Goal: Information Seeking & Learning: Learn about a topic

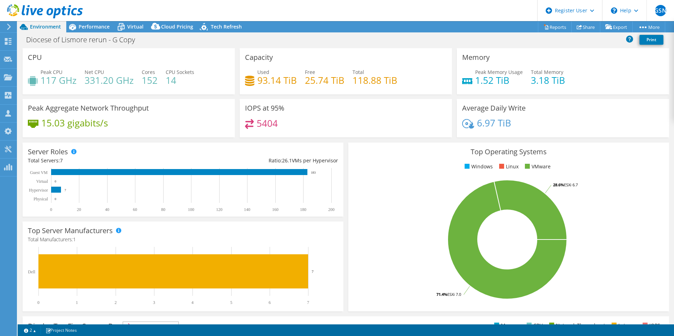
select select "Australia"
select select "AUD"
drag, startPoint x: 0, startPoint y: 0, endPoint x: 100, endPoint y: 28, distance: 103.6
click at [100, 28] on span "Performance" at bounding box center [94, 26] width 31 height 7
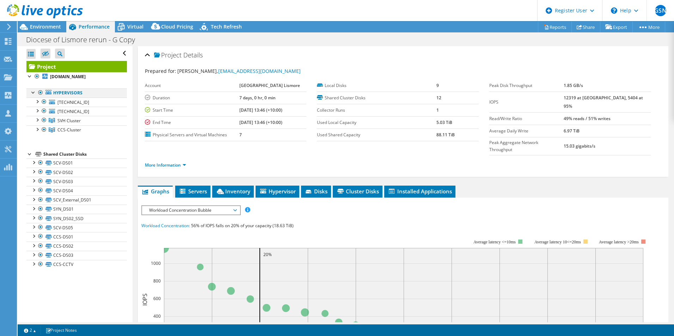
click at [39, 93] on div at bounding box center [40, 92] width 7 height 8
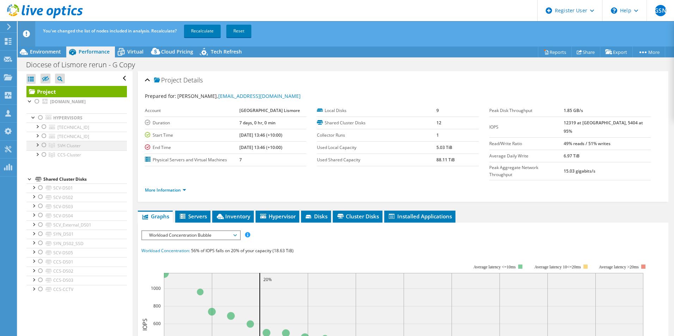
click at [45, 143] on div at bounding box center [44, 145] width 7 height 8
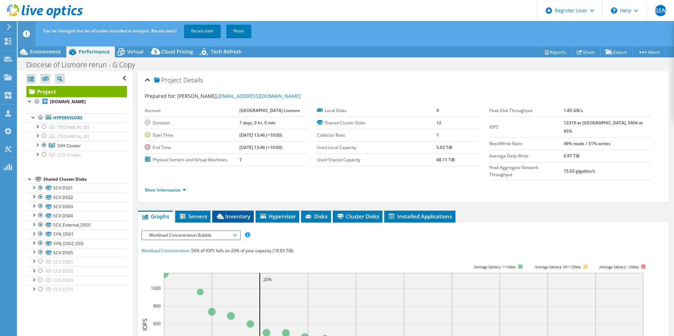
click at [235, 213] on span "Inventory" at bounding box center [233, 216] width 35 height 7
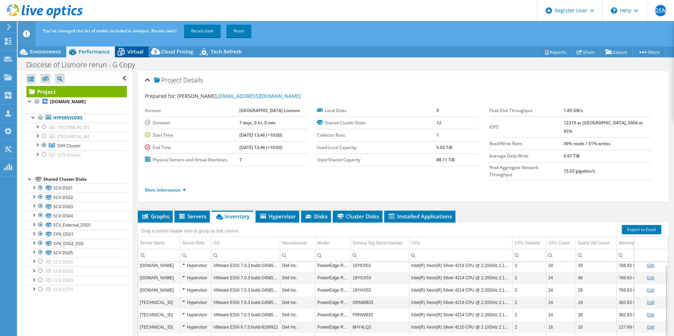
click at [131, 50] on span "Virtual" at bounding box center [135, 51] width 16 height 7
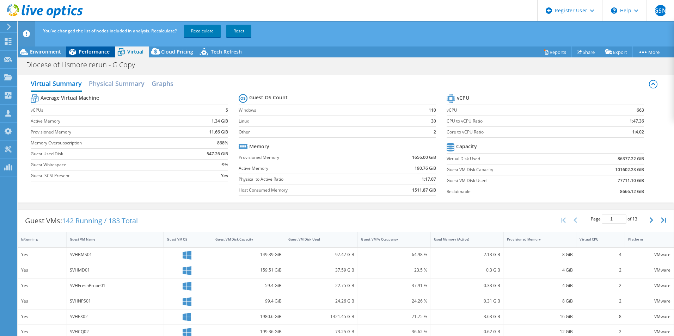
click at [87, 48] on span "Performance" at bounding box center [94, 51] width 31 height 7
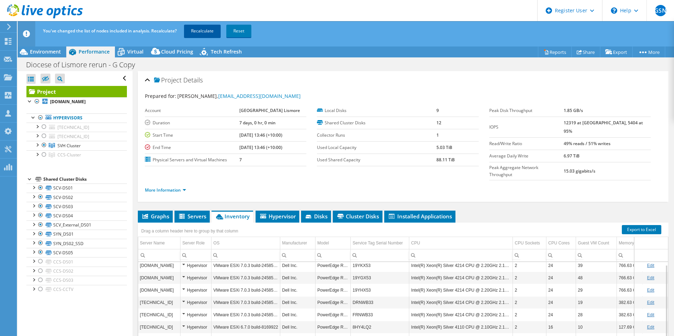
click at [200, 30] on link "Recalculate" at bounding box center [202, 31] width 37 height 13
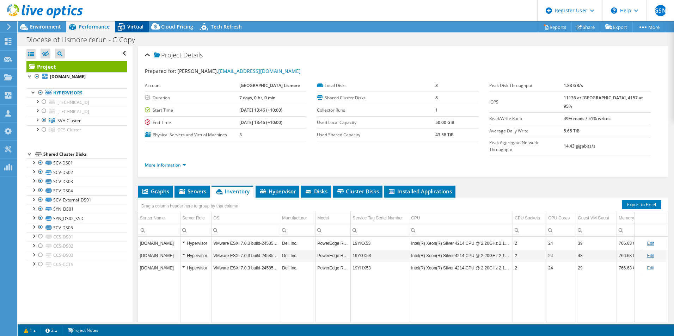
click at [134, 28] on span "Virtual" at bounding box center [135, 26] width 16 height 7
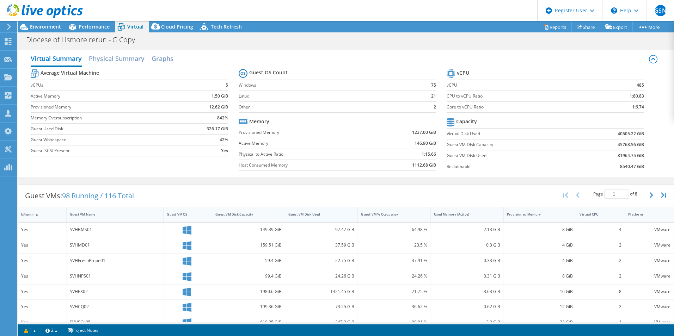
click at [314, 216] on div "Guest VM Disk Used" at bounding box center [317, 214] width 58 height 5
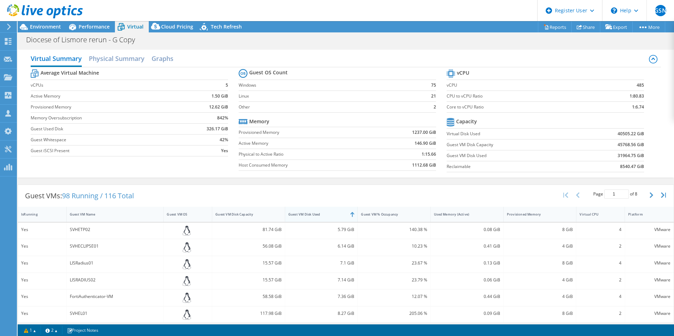
click at [314, 216] on div "Guest VM Disk Used" at bounding box center [317, 214] width 58 height 5
